Goal: Task Accomplishment & Management: Use online tool/utility

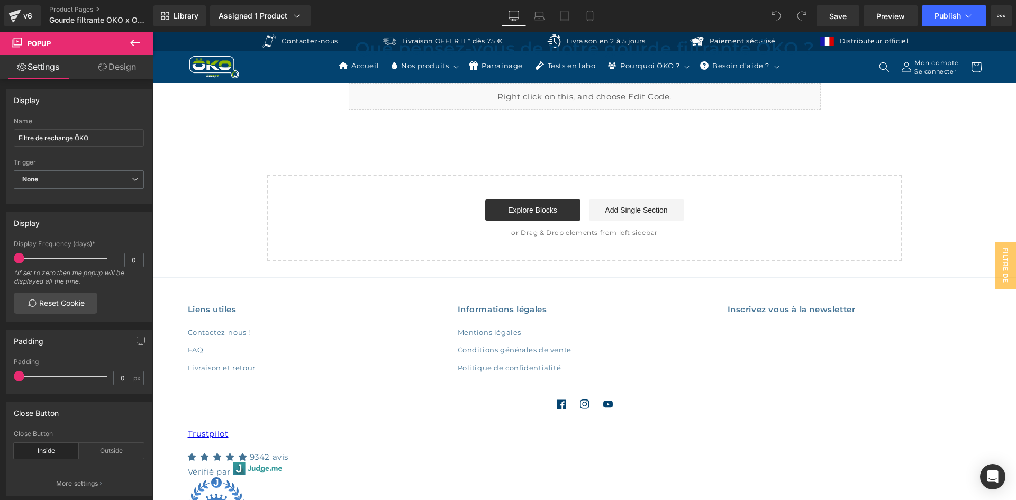
scroll to position [4949, 0]
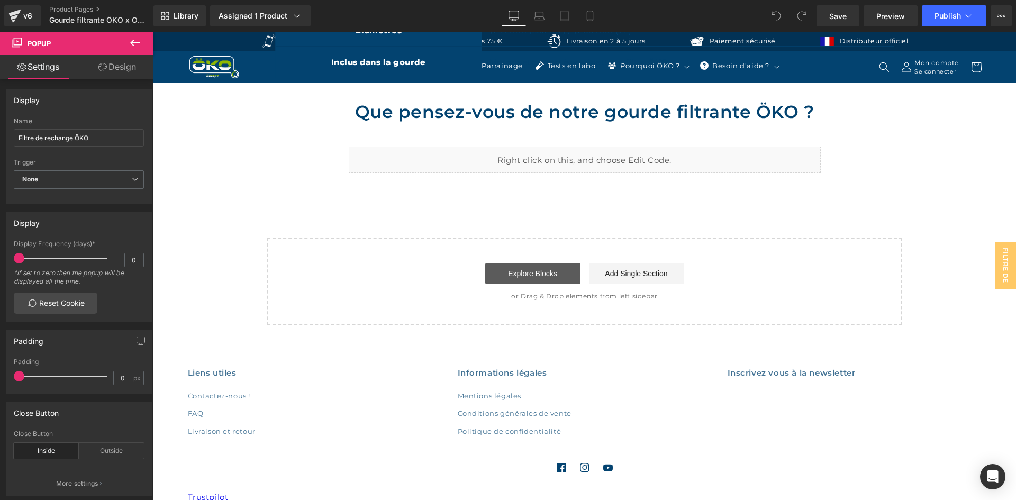
click at [561, 267] on link "Explore Blocks" at bounding box center [532, 273] width 95 height 21
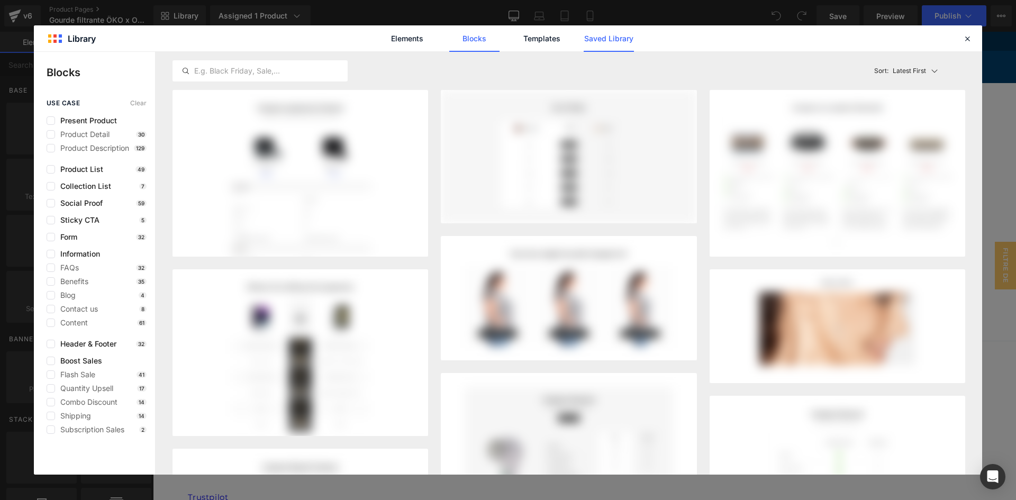
click at [620, 38] on link "Saved Library" at bounding box center [609, 38] width 50 height 26
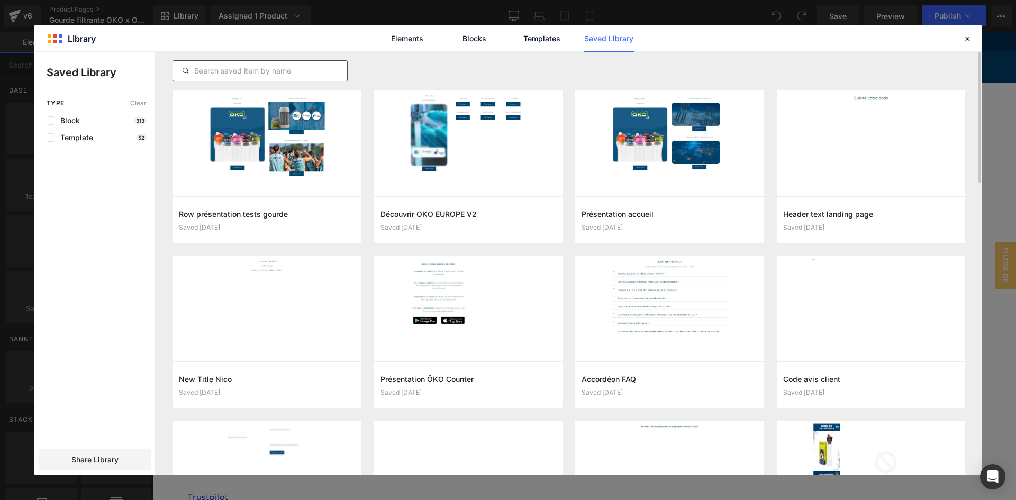
click at [326, 72] on input "text" at bounding box center [260, 71] width 174 height 13
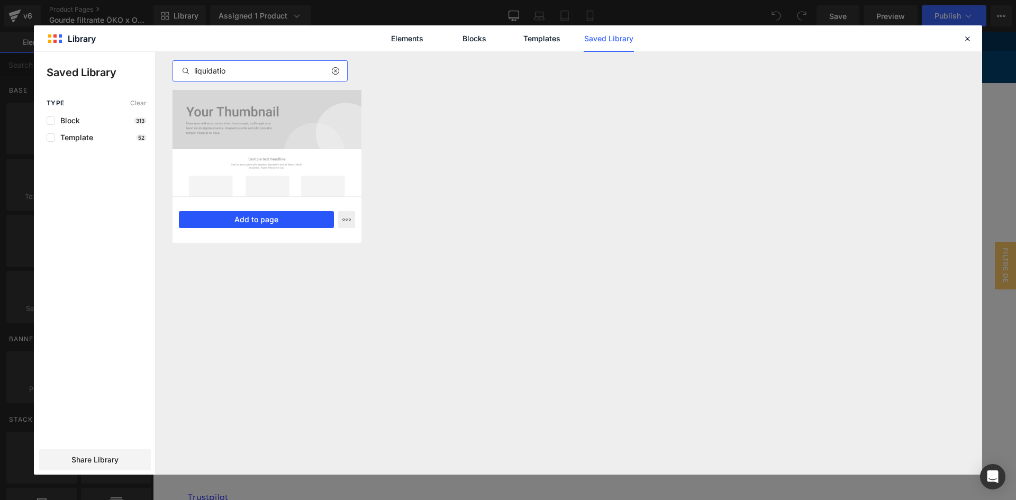
type input "liquidatio"
click at [216, 220] on button "Add to page" at bounding box center [256, 219] width 155 height 17
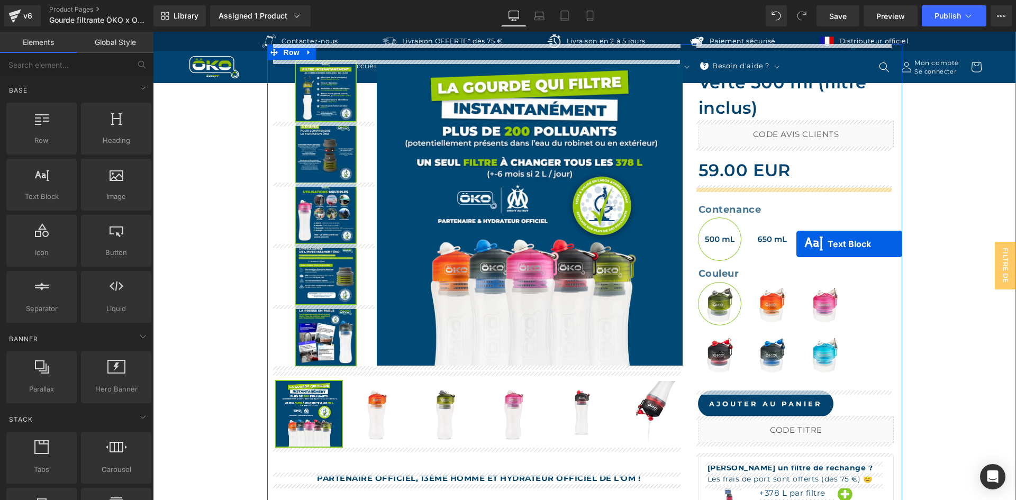
scroll to position [328, 0]
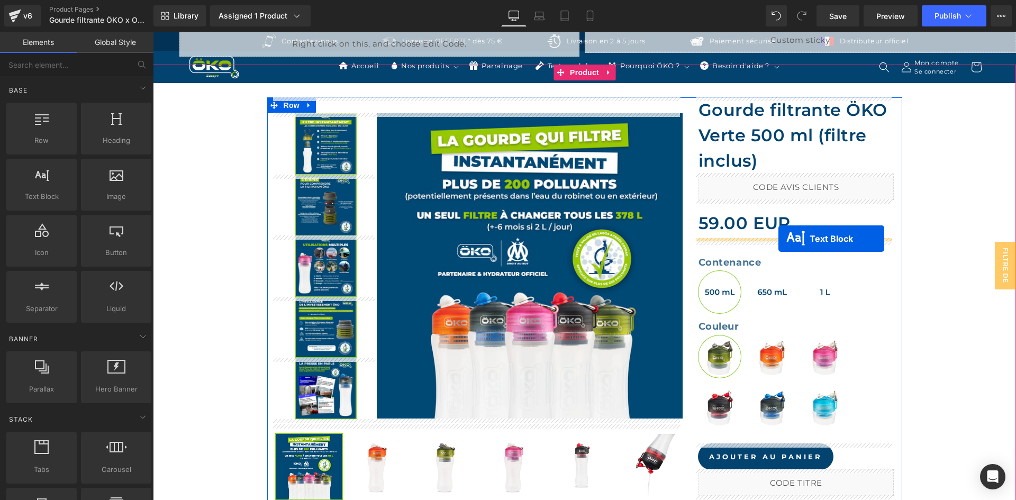
drag, startPoint x: 553, startPoint y: 210, endPoint x: 778, endPoint y: 239, distance: 226.8
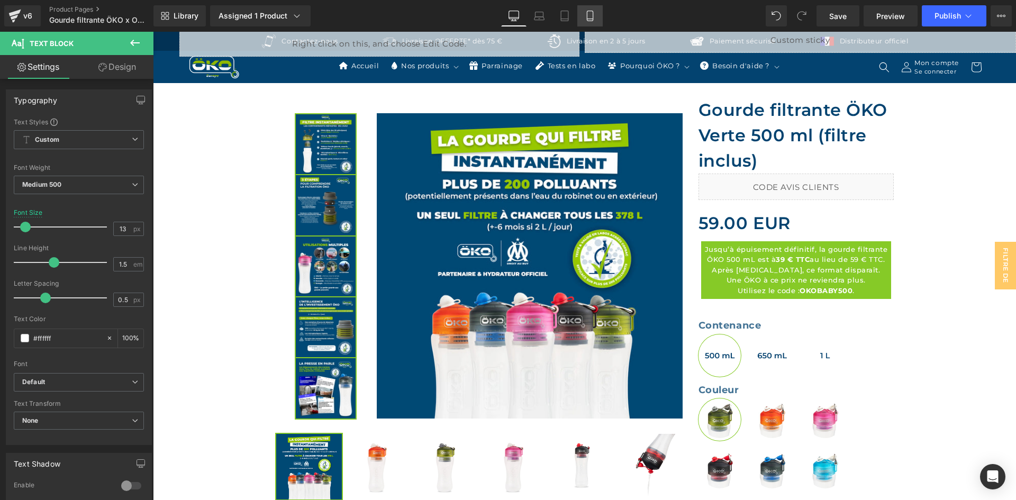
click at [588, 10] on link "Mobile" at bounding box center [589, 15] width 25 height 21
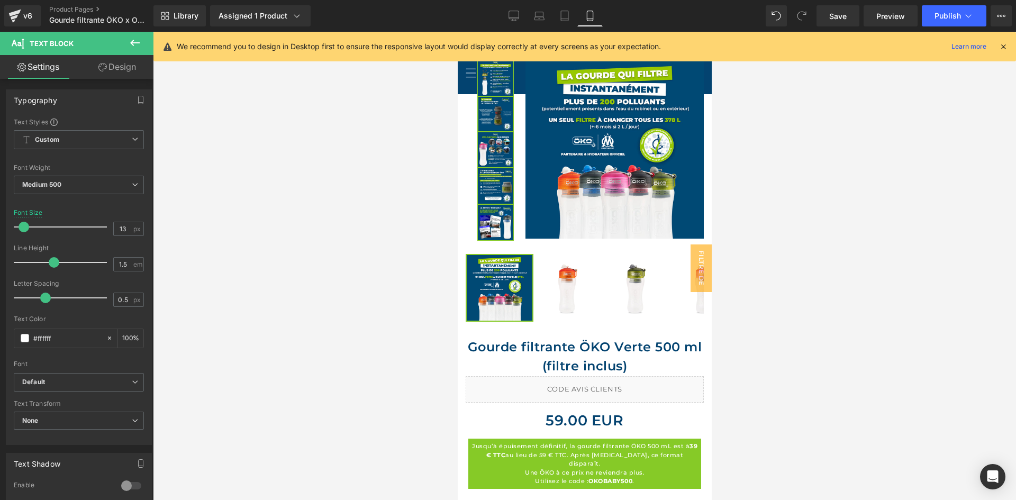
scroll to position [571, 0]
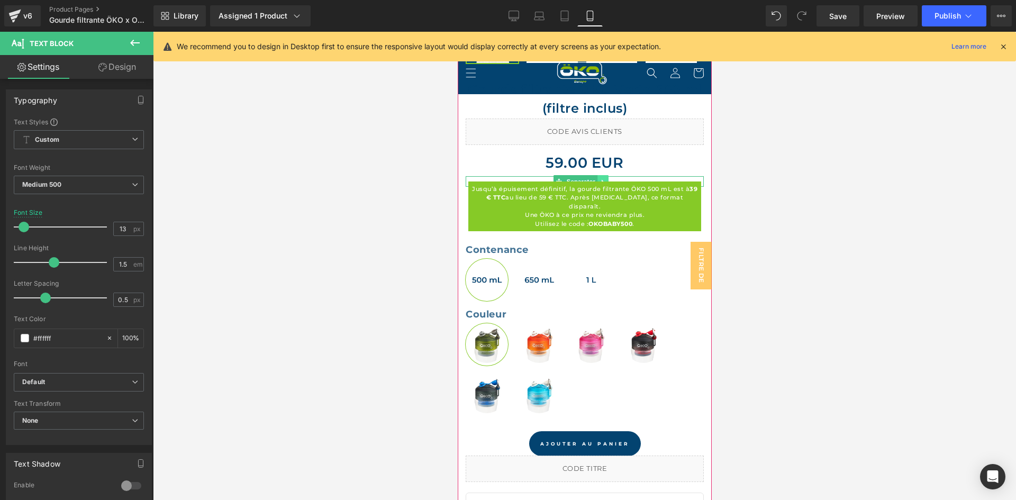
click at [603, 178] on icon at bounding box center [603, 181] width 6 height 6
click at [683, 167] on div "59.00 EUR 0 EUR" at bounding box center [584, 163] width 238 height 26
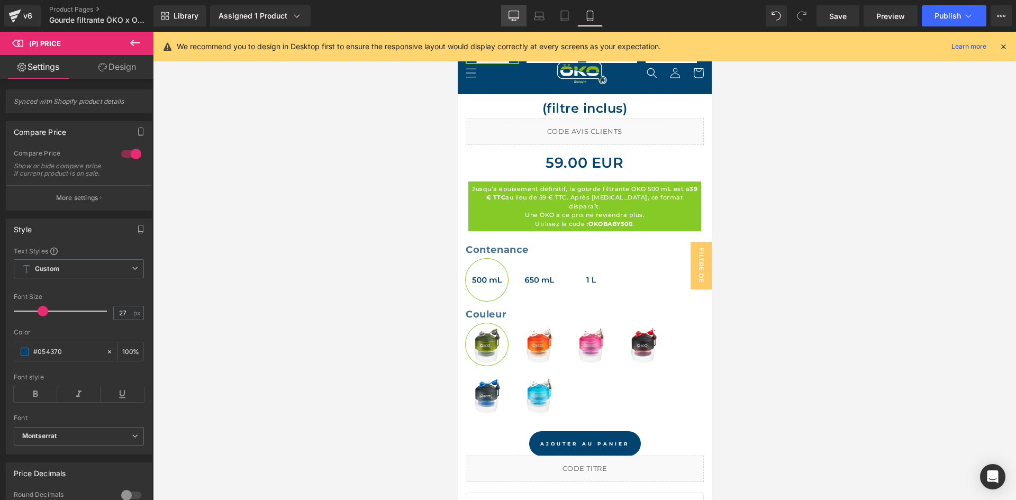
click at [509, 7] on link "Desktop" at bounding box center [513, 15] width 25 height 21
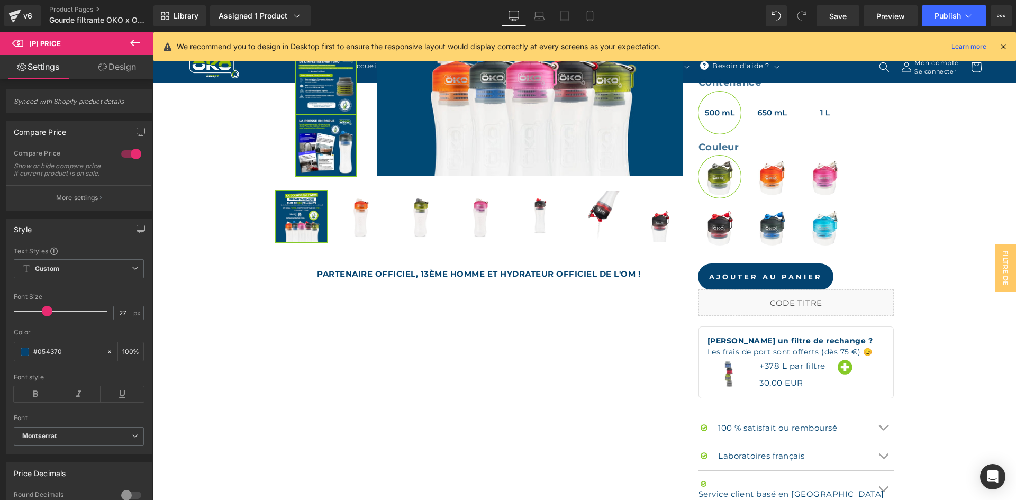
scroll to position [392, 0]
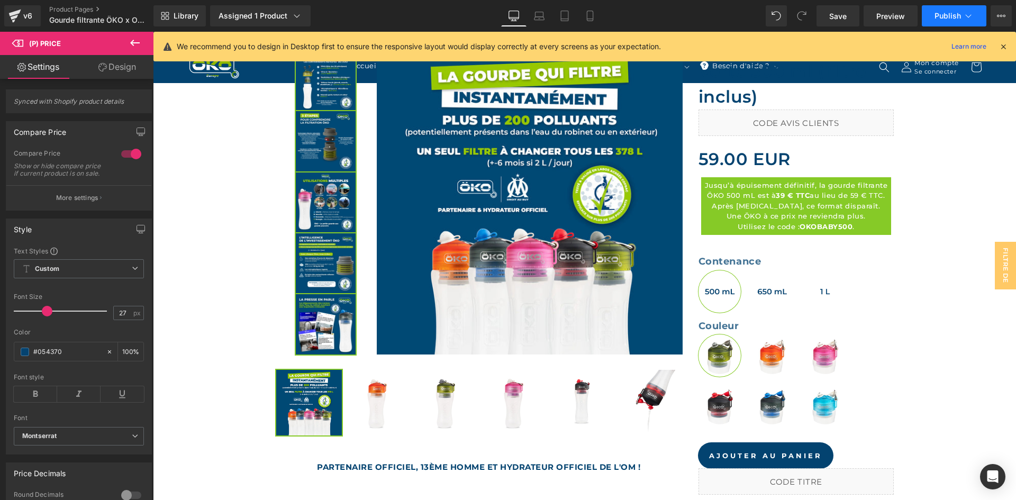
click at [938, 13] on span "Publish" at bounding box center [947, 16] width 26 height 8
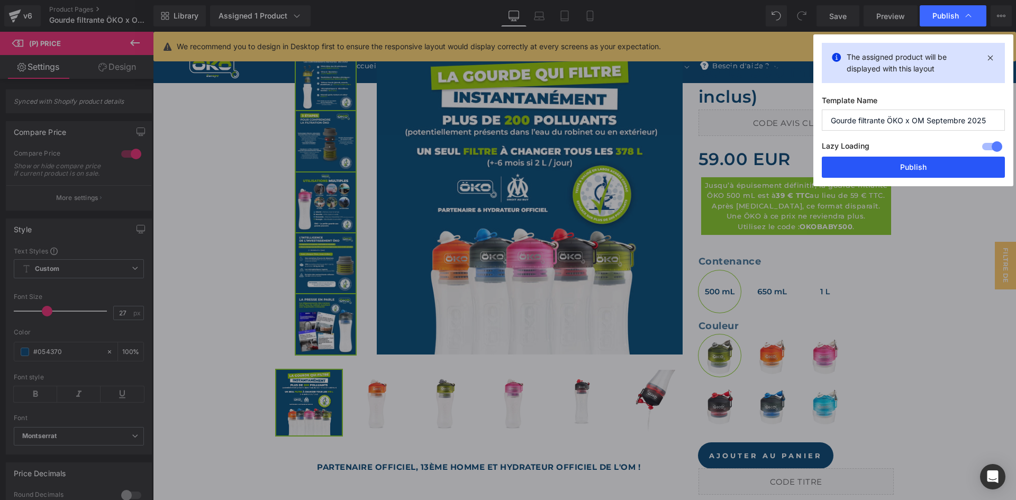
click at [847, 174] on button "Publish" at bounding box center [913, 167] width 183 height 21
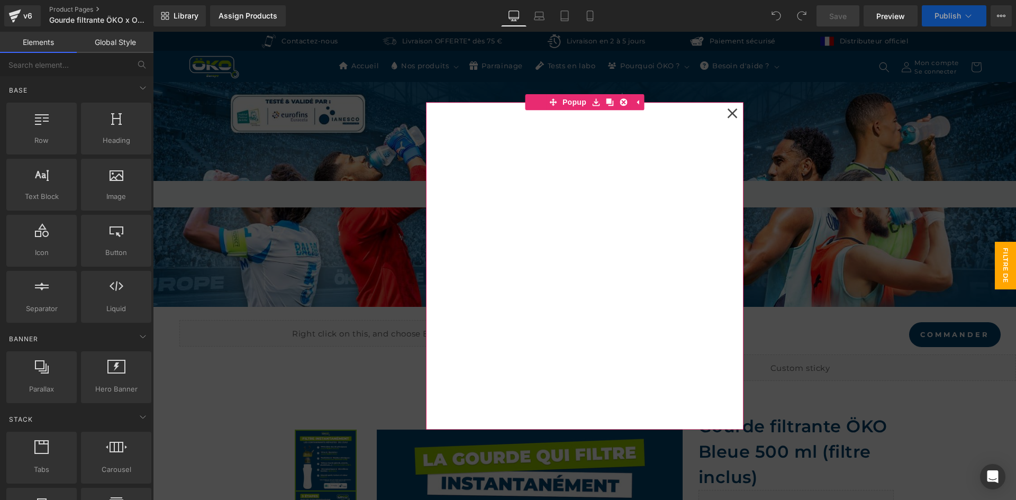
click at [733, 116] on div at bounding box center [732, 113] width 18 height 18
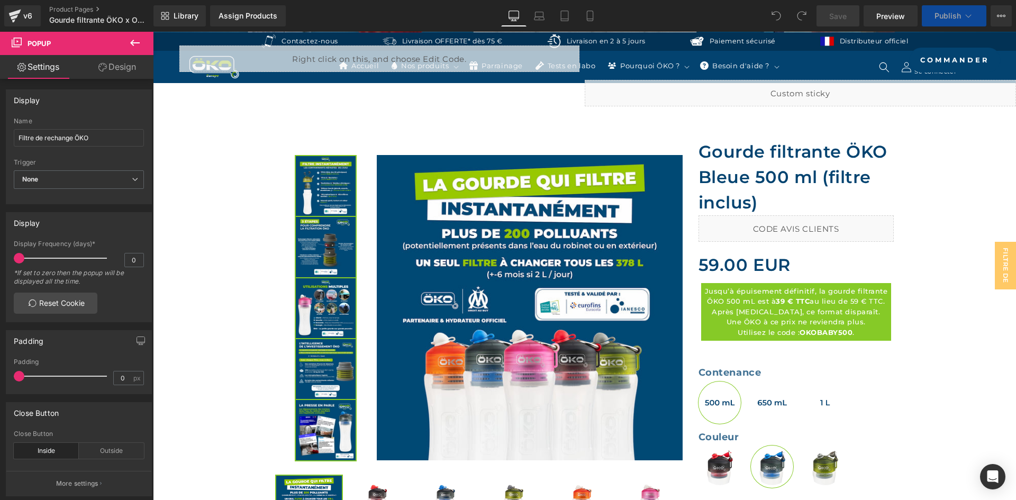
scroll to position [370, 0]
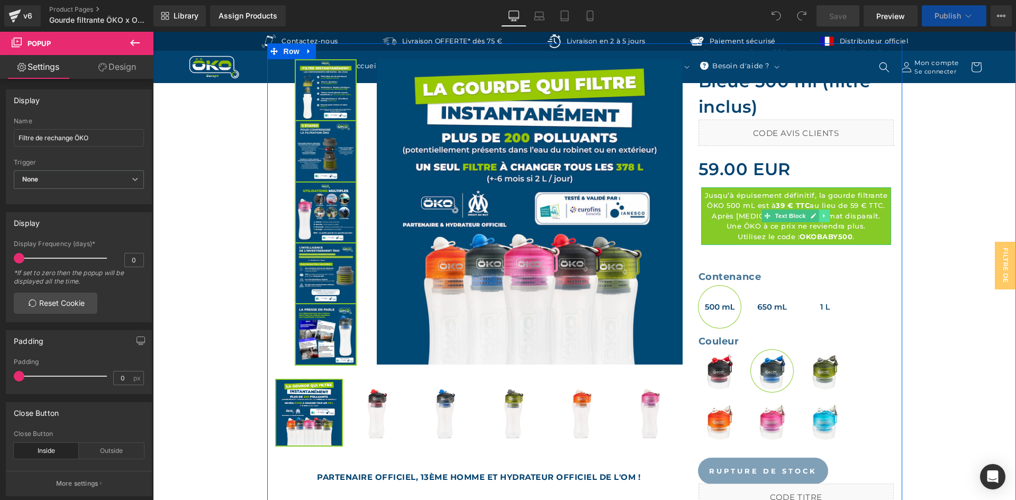
click at [819, 219] on link at bounding box center [824, 216] width 11 height 13
click at [807, 220] on link at bounding box center [808, 216] width 11 height 13
click at [805, 213] on icon at bounding box center [808, 216] width 6 height 6
click at [805, 216] on icon at bounding box center [808, 216] width 6 height 6
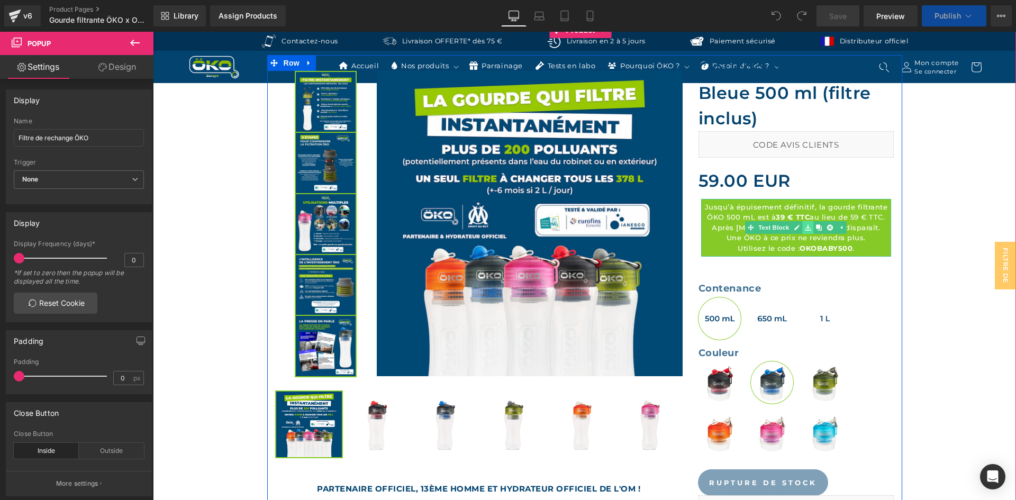
scroll to position [382, 0]
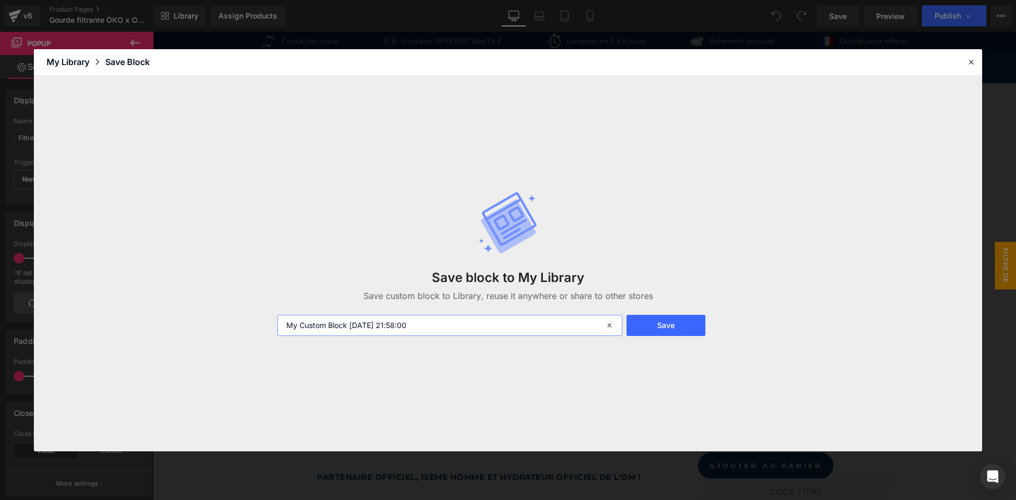
click at [428, 324] on input "My Custom Block 2025-09-17 21:58:00" at bounding box center [449, 325] width 345 height 21
type input "Liquidation stock offre 500ml"
click at [665, 333] on button "Save" at bounding box center [665, 325] width 79 height 21
click at [651, 251] on div "Save block to My Library Save custom block to Library, reuse it anywhere or sha…" at bounding box center [508, 263] width 474 height 187
drag, startPoint x: 399, startPoint y: 320, endPoint x: 214, endPoint y: 306, distance: 185.7
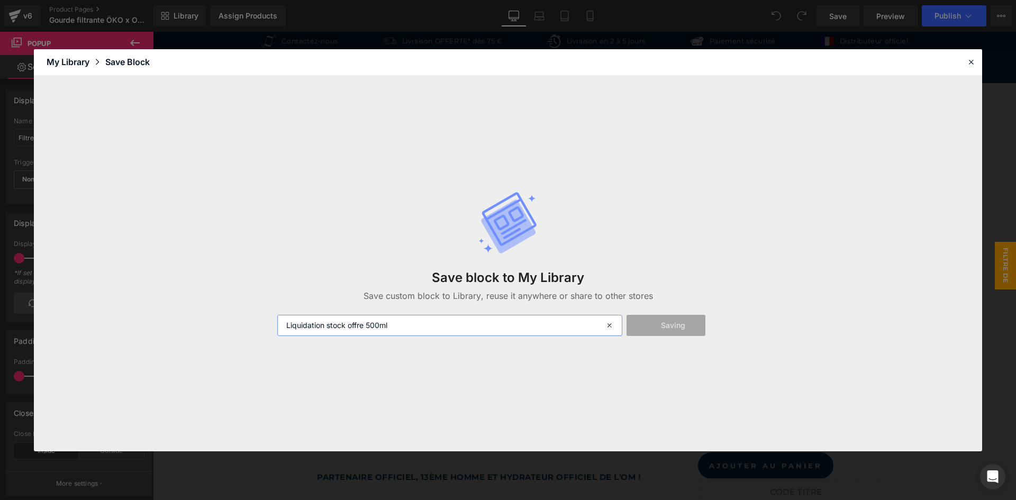
click at [214, 306] on div "Save block to My Library Save custom block to Library, reuse it anywhere or sha…" at bounding box center [508, 264] width 948 height 376
click at [973, 64] on icon at bounding box center [971, 62] width 10 height 10
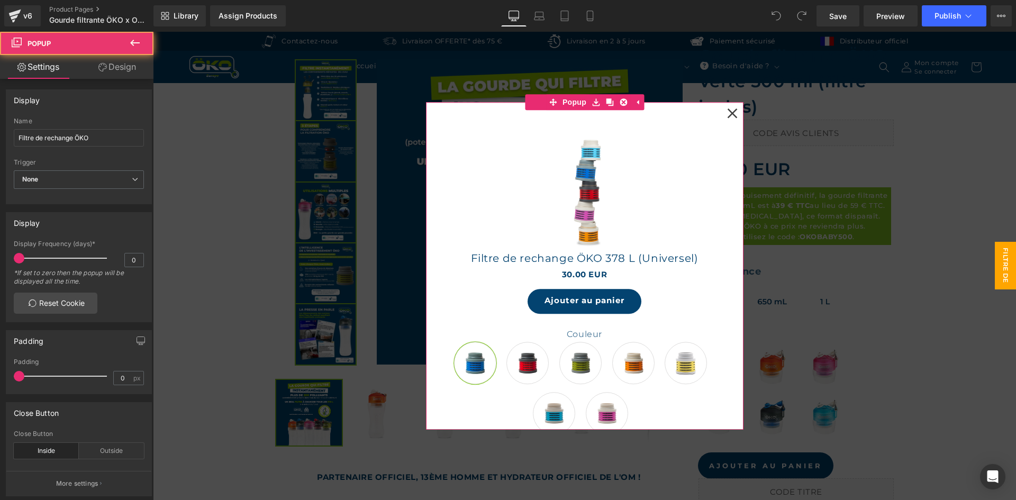
click at [733, 107] on div at bounding box center [732, 113] width 18 height 18
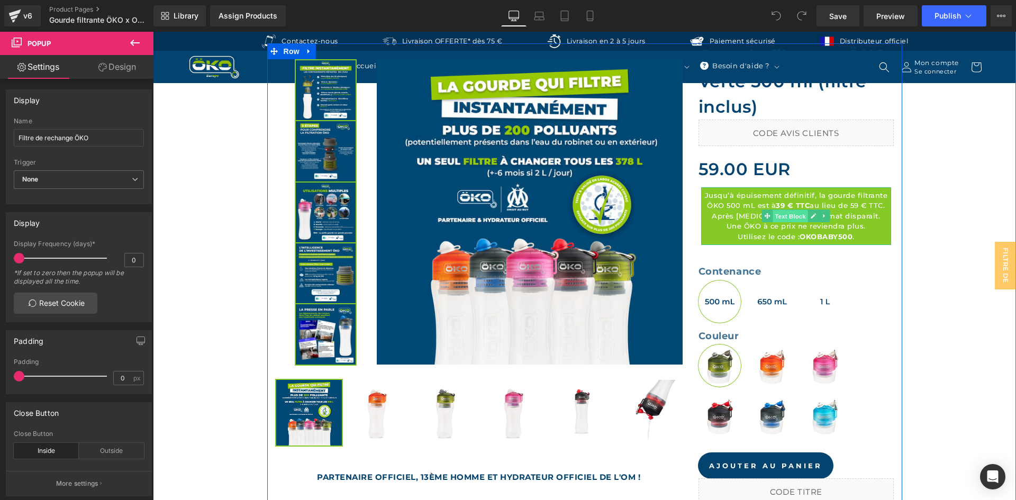
click at [792, 213] on span "Text Block" at bounding box center [790, 216] width 35 height 13
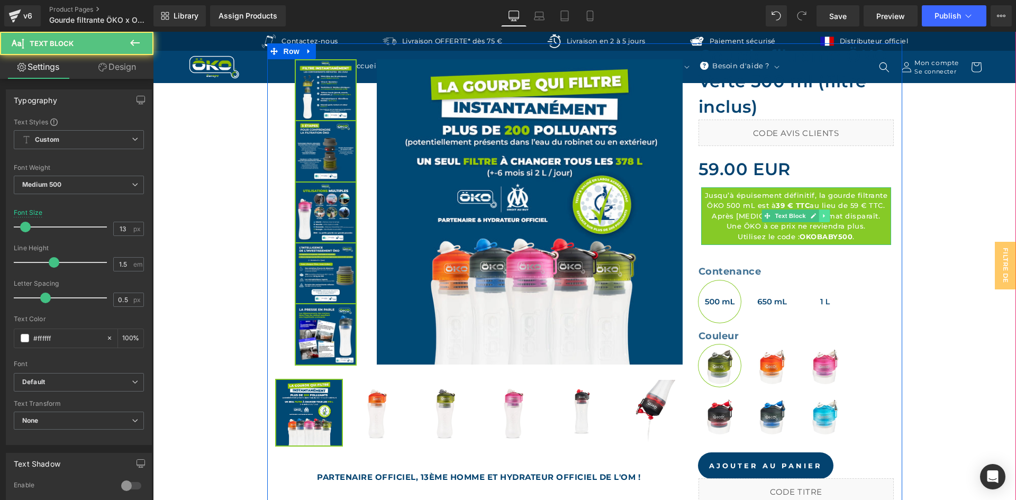
click at [823, 215] on icon at bounding box center [824, 216] width 2 height 4
click at [805, 214] on icon at bounding box center [808, 216] width 6 height 6
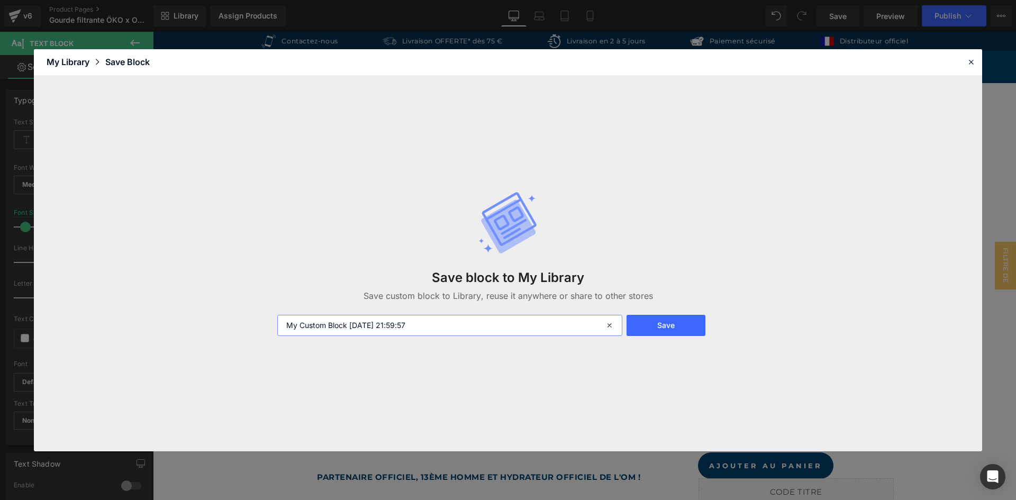
click at [438, 327] on input "My Custom Block 2025-09-17 21:59:57" at bounding box center [449, 325] width 345 height 21
type input "Liquidation stock offre 500ml"
click at [637, 330] on button "Save" at bounding box center [665, 325] width 79 height 21
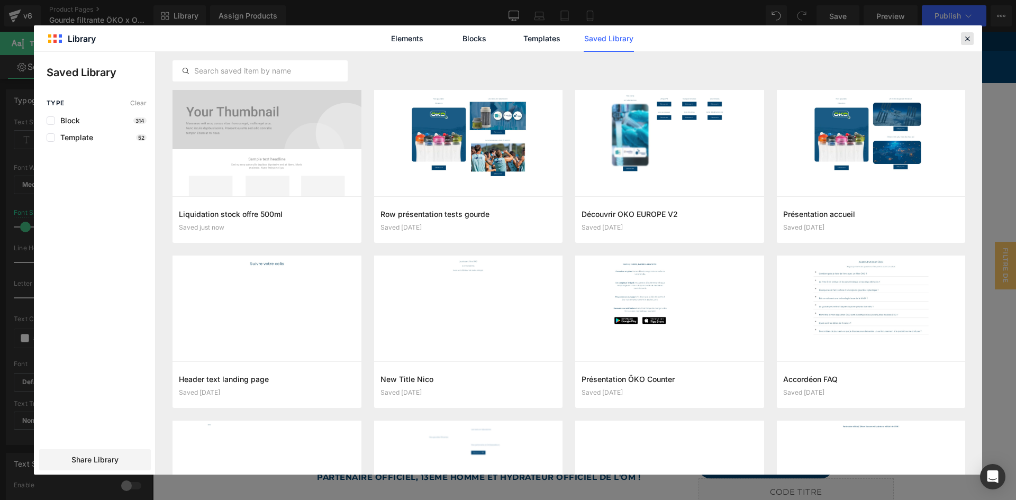
click at [967, 42] on icon at bounding box center [967, 39] width 10 height 10
